Goal: Information Seeking & Learning: Learn about a topic

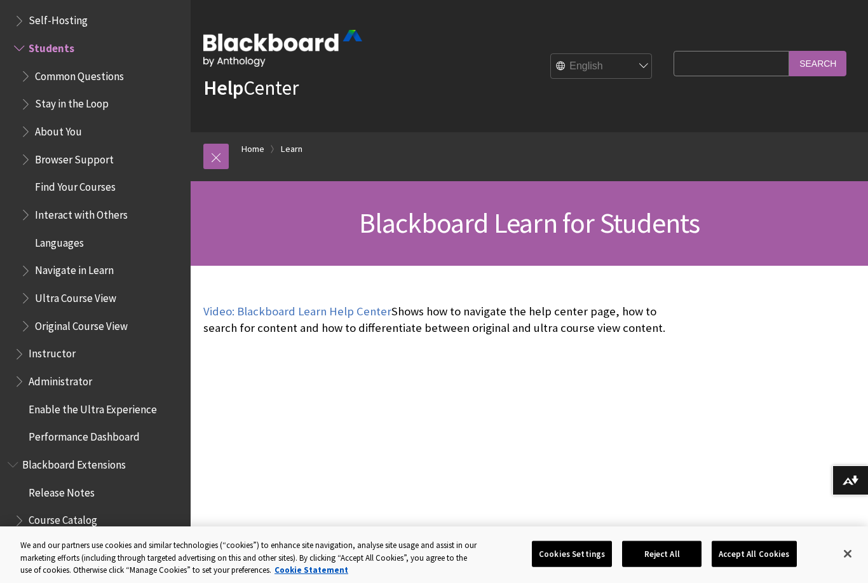
click at [755, 58] on input "Search Query" at bounding box center [731, 63] width 116 height 25
type input "Absence request"
click at [818, 63] on input "Search" at bounding box center [817, 63] width 57 height 25
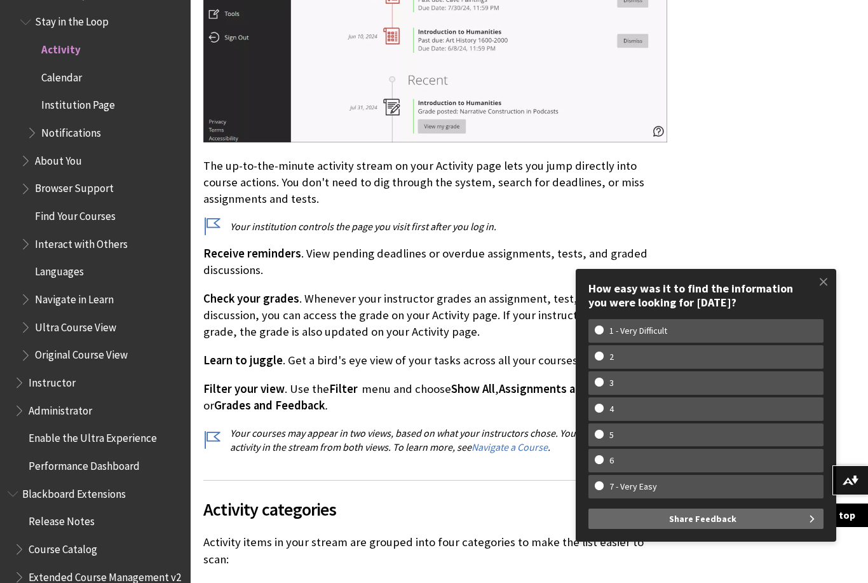
scroll to position [547, 0]
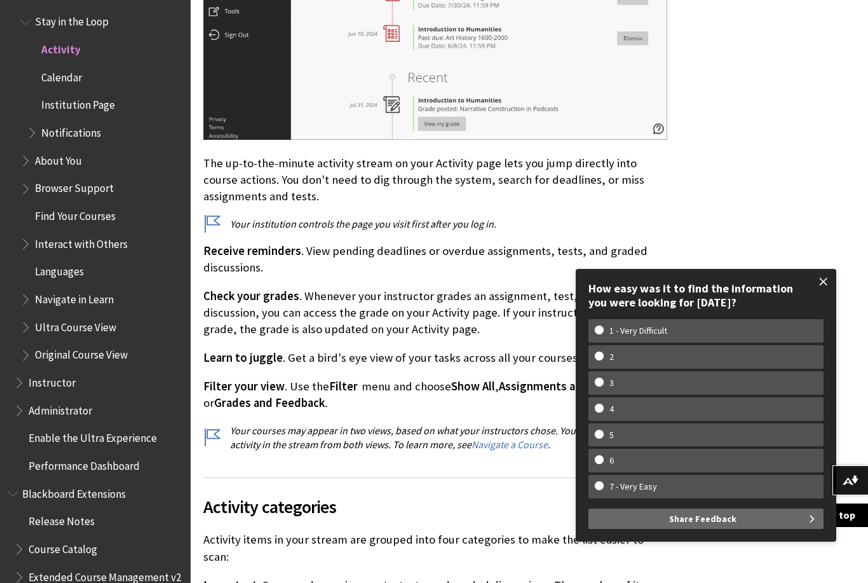
click at [828, 295] on span at bounding box center [823, 281] width 27 height 27
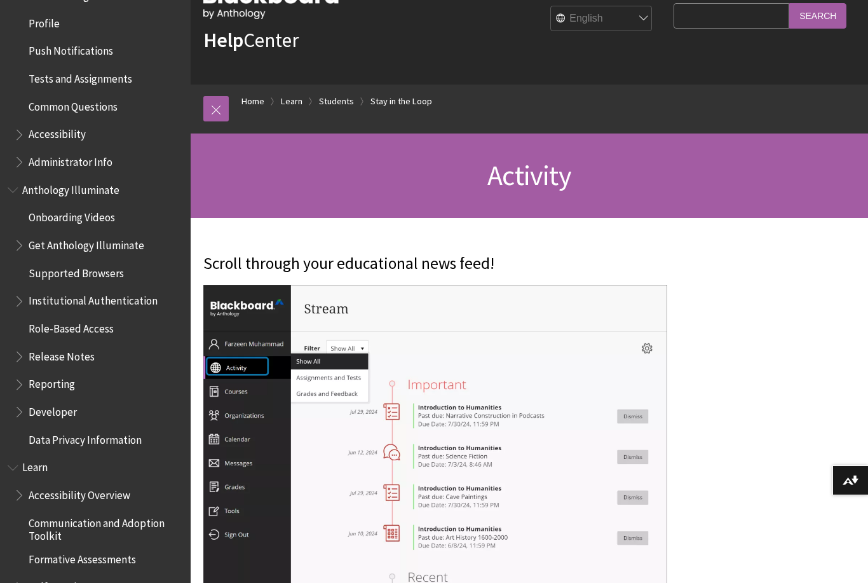
scroll to position [51, 0]
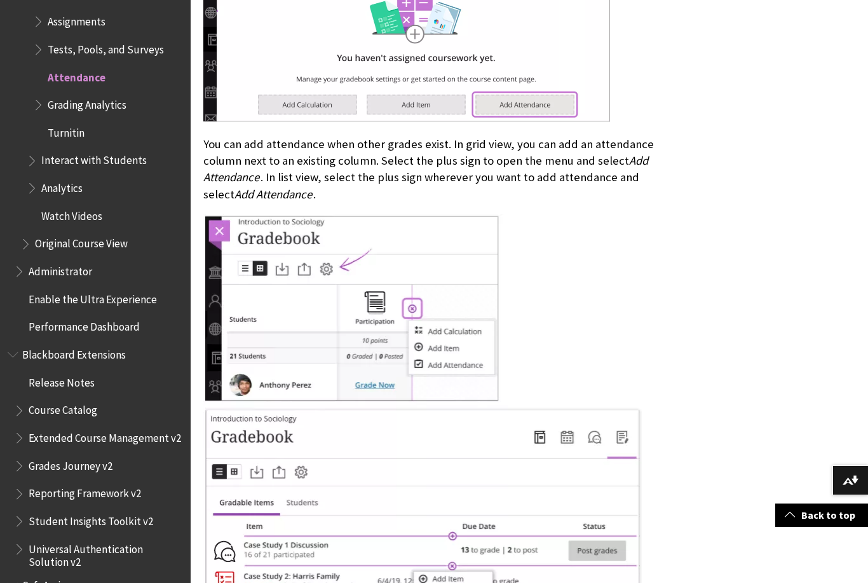
scroll to position [1867, 0]
